Goal: Task Accomplishment & Management: Manage account settings

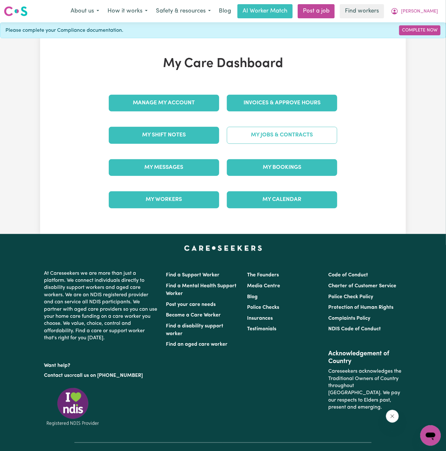
click at [265, 134] on link "My Jobs & Contracts" at bounding box center [282, 135] width 111 height 17
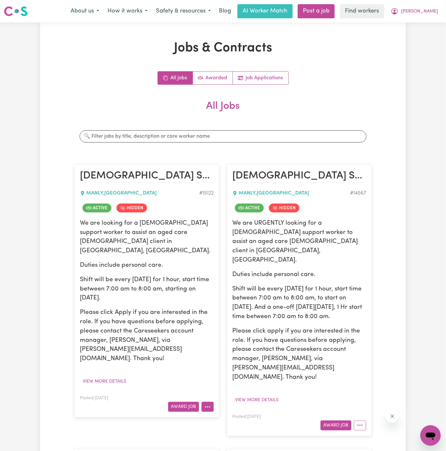
click at [208, 402] on button "More options" at bounding box center [208, 407] width 12 height 10
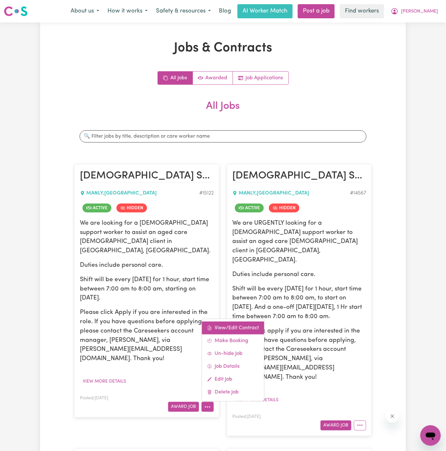
click at [241, 322] on link "View/Edit Contract" at bounding box center [233, 328] width 62 height 13
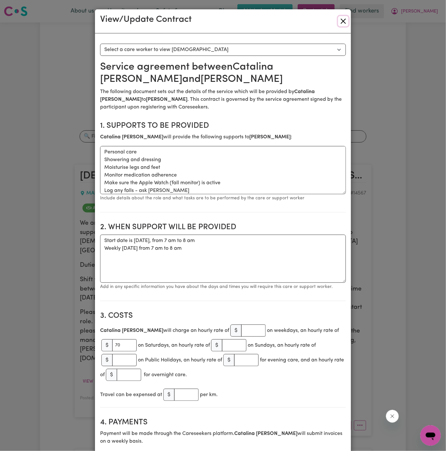
click at [345, 22] on button "Close" at bounding box center [344, 21] width 10 height 10
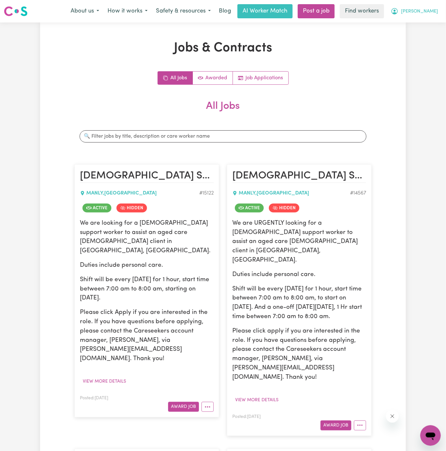
click at [434, 14] on span "[PERSON_NAME]" at bounding box center [420, 11] width 37 height 7
click at [432, 27] on link "My Dashboard" at bounding box center [417, 25] width 51 height 12
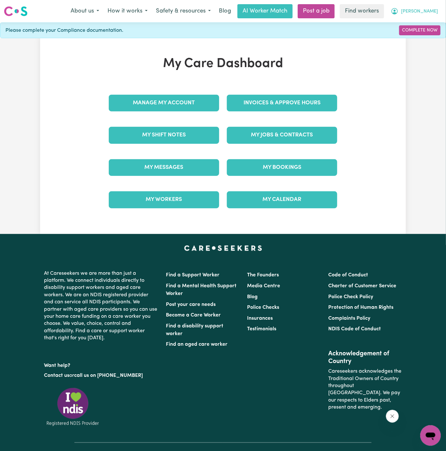
click at [432, 9] on span "[PERSON_NAME]" at bounding box center [420, 11] width 37 height 7
click at [422, 36] on link "Logout" at bounding box center [417, 37] width 51 height 12
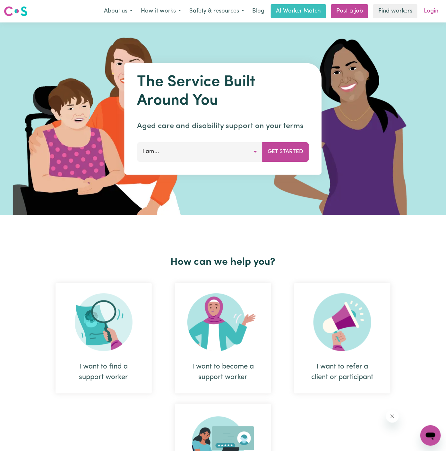
click at [434, 9] on link "Login" at bounding box center [431, 11] width 22 height 14
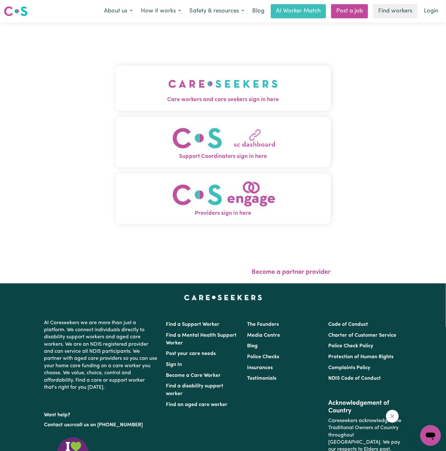
click at [181, 81] on img "Care workers and care seekers sign in here" at bounding box center [224, 84] width 110 height 24
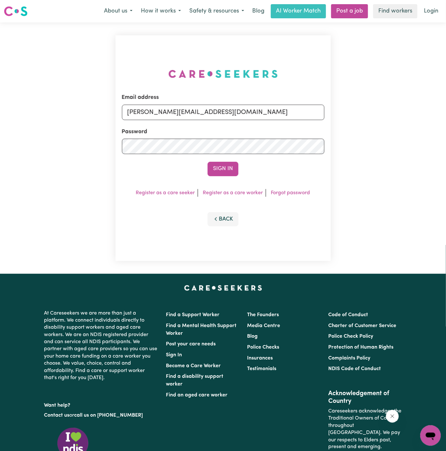
click at [219, 120] on form "Email address [PERSON_NAME][EMAIL_ADDRESS][DOMAIN_NAME] Password Sign In" at bounding box center [223, 134] width 203 height 83
click at [229, 107] on input "[PERSON_NAME][EMAIL_ADDRESS][DOMAIN_NAME]" at bounding box center [223, 112] width 203 height 15
drag, startPoint x: 161, startPoint y: 114, endPoint x: 401, endPoint y: 114, distance: 239.6
click at [401, 114] on div "Email address [EMAIL_ADDRESS][DOMAIN_NAME] Password Sign In Register as a care …" at bounding box center [223, 148] width 446 height 252
type input "[EMAIL_ADDRESS][DOMAIN_NAME]"
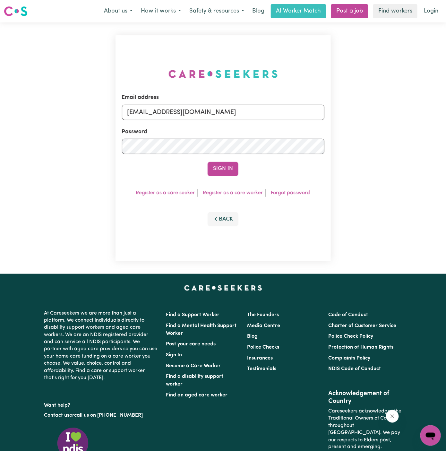
click at [234, 177] on div "Email address [EMAIL_ADDRESS][DOMAIN_NAME] Password Sign In Register as a care …" at bounding box center [224, 148] width 216 height 226
click at [231, 170] on button "Sign In" at bounding box center [223, 169] width 31 height 14
